Goal: Understand site structure: Understand site structure

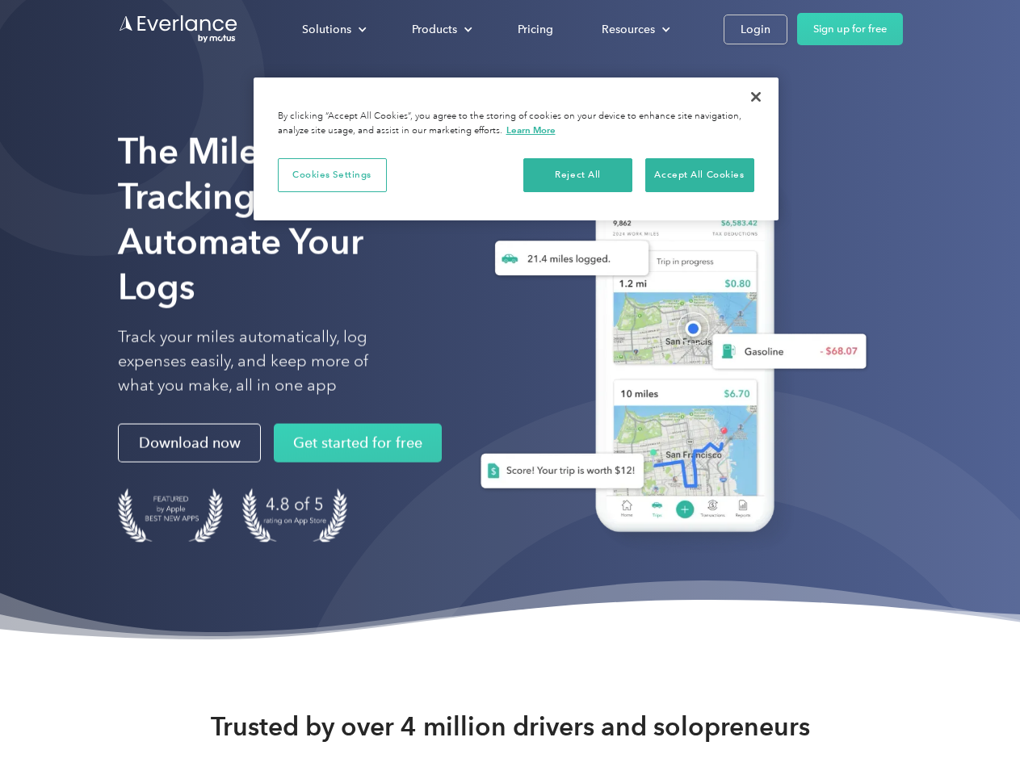
click at [334, 29] on div "Solutions" at bounding box center [326, 29] width 49 height 20
click at [440, 29] on div "Products" at bounding box center [434, 29] width 45 height 20
click at [634, 29] on div "Resources" at bounding box center [628, 29] width 53 height 20
click at [332, 174] on button "Cookies Settings" at bounding box center [332, 175] width 109 height 34
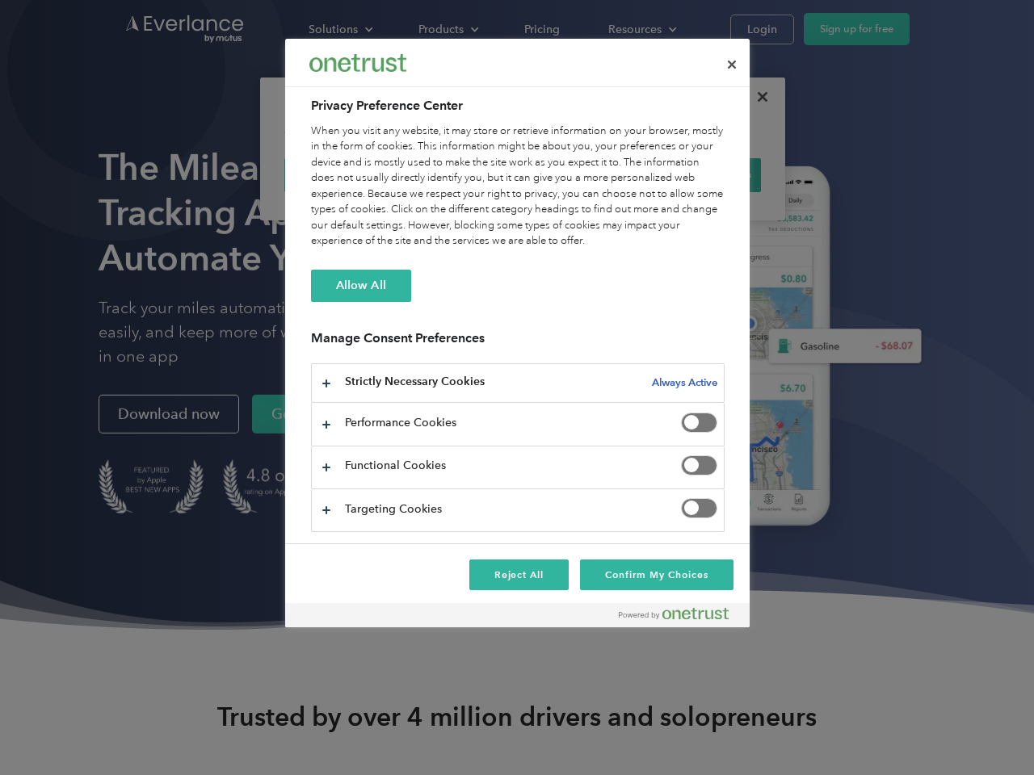
click at [578, 174] on div "When you visit any website, it may store or retrieve information on your browse…" at bounding box center [518, 187] width 414 height 126
click at [699, 174] on div "When you visit any website, it may store or retrieve information on your browse…" at bounding box center [518, 187] width 414 height 126
click at [756, 97] on div at bounding box center [517, 387] width 1034 height 775
